Goal: Task Accomplishment & Management: Use online tool/utility

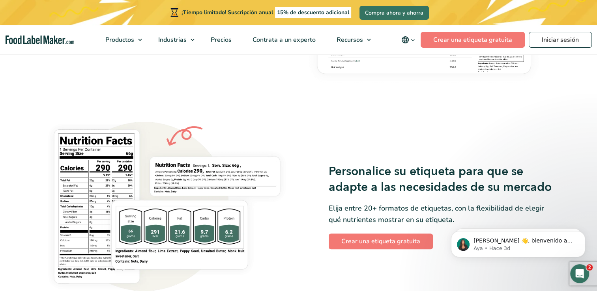
scroll to position [631, 0]
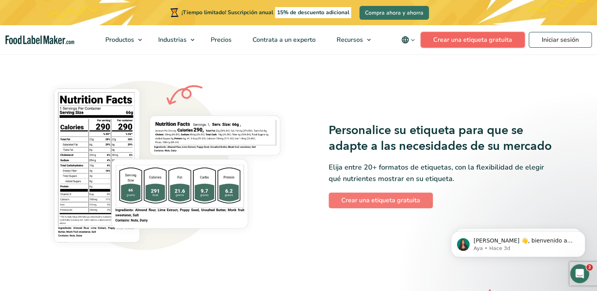
click at [472, 38] on link "Crear una etiqueta gratuita" at bounding box center [473, 40] width 104 height 16
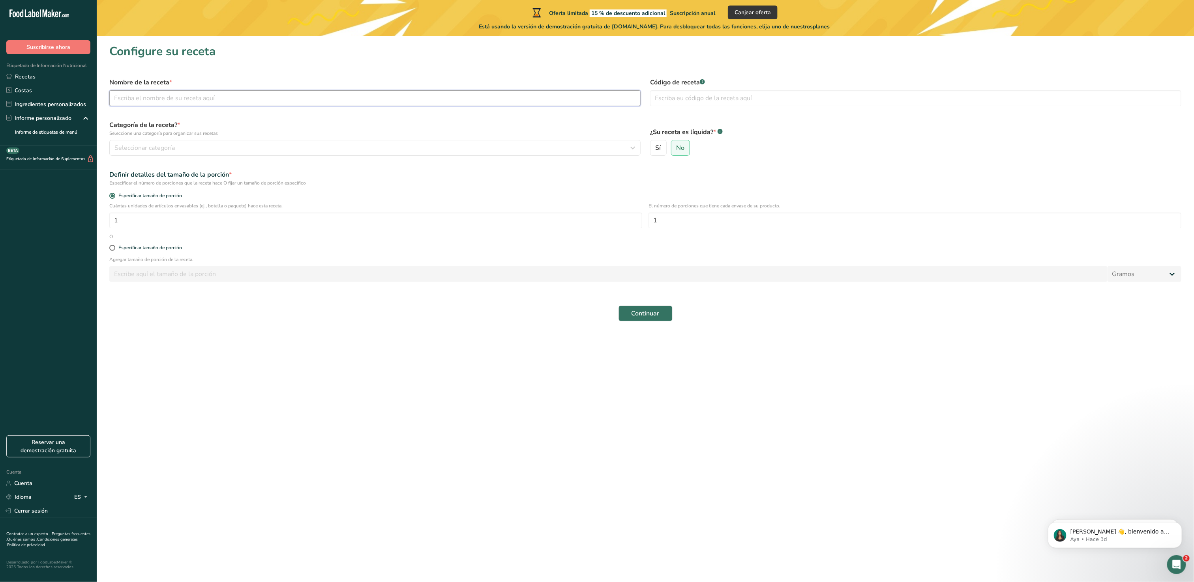
click at [160, 104] on input "text" at bounding box center [374, 98] width 531 height 16
type input "Mezcla de especias"
type input "A2025"
click at [156, 153] on button "Seleccionar categoría" at bounding box center [374, 148] width 531 height 16
click at [161, 271] on div "Aperitivos" at bounding box center [208, 276] width 197 height 15
